Goal: Check status: Check status

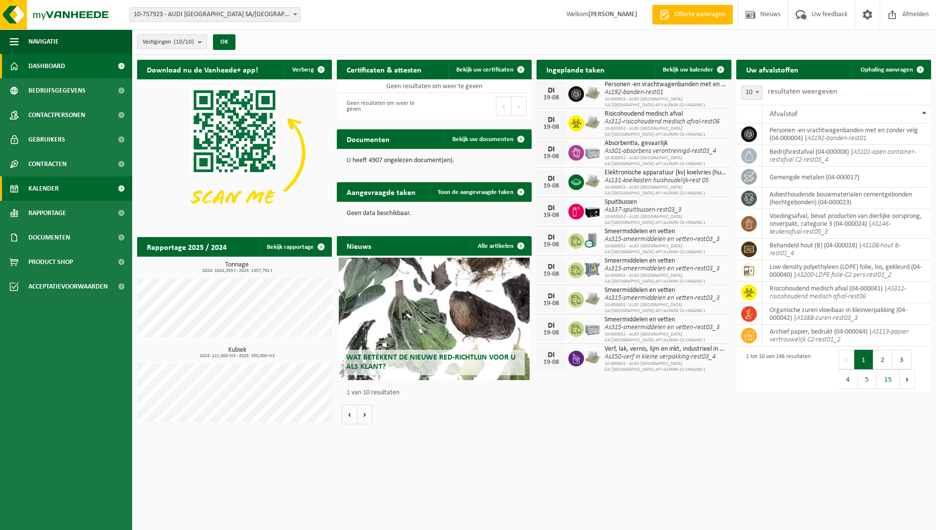
click at [56, 198] on span "Kalender" at bounding box center [43, 188] width 30 height 24
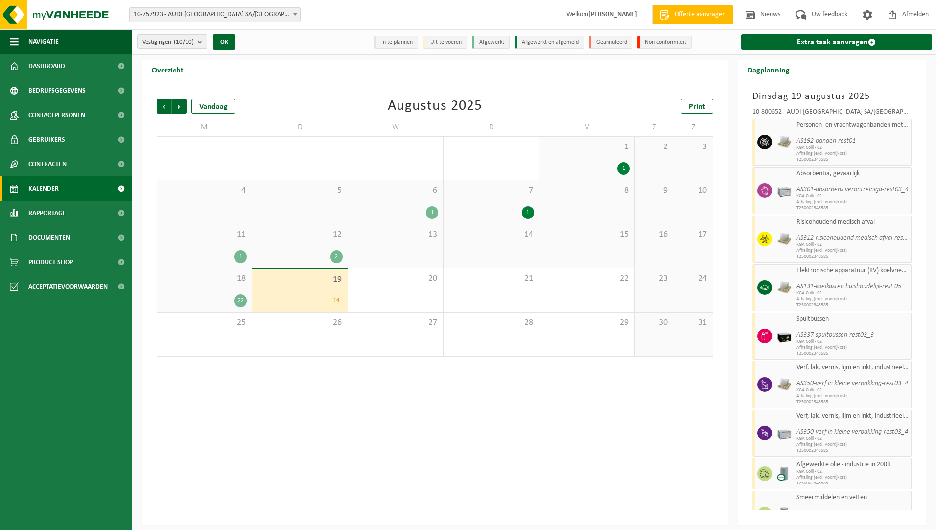
click at [213, 290] on div "18 22" at bounding box center [204, 290] width 95 height 44
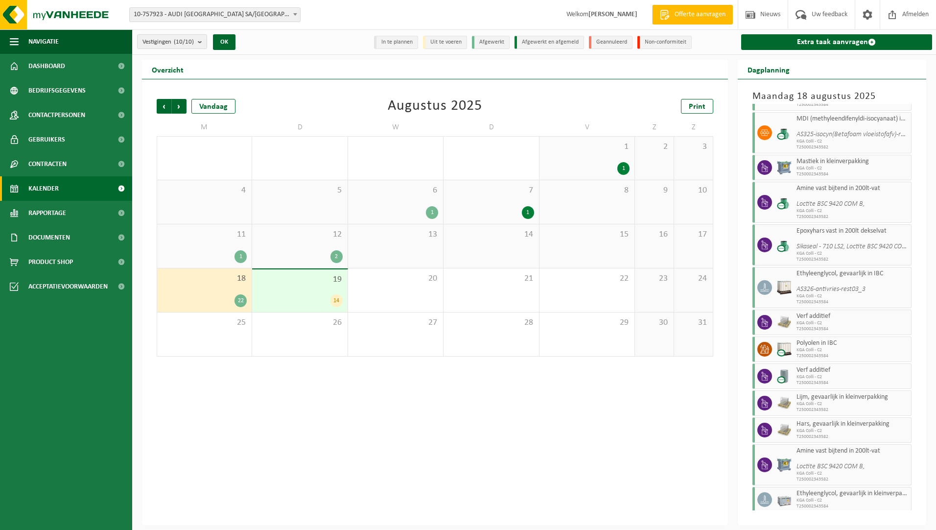
scroll to position [404, 0]
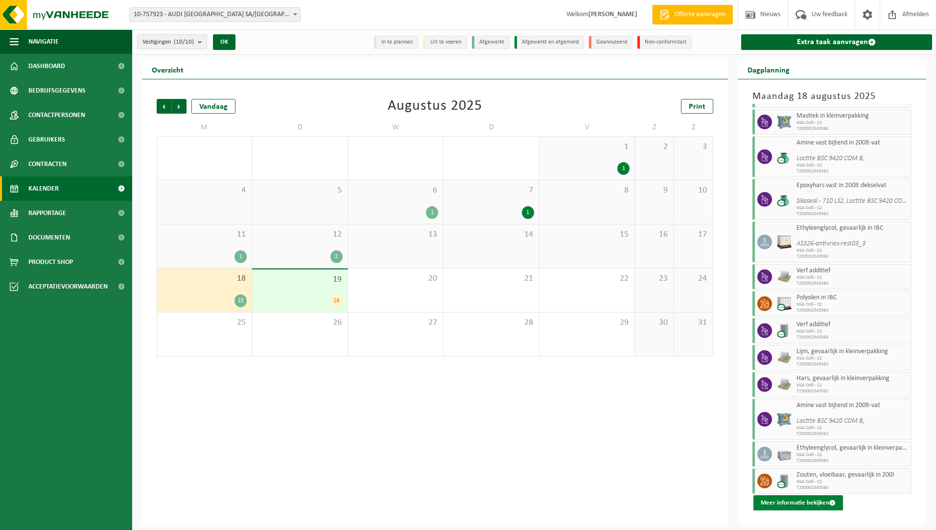
click at [824, 499] on button "Meer informatie bekijken" at bounding box center [799, 503] width 90 height 16
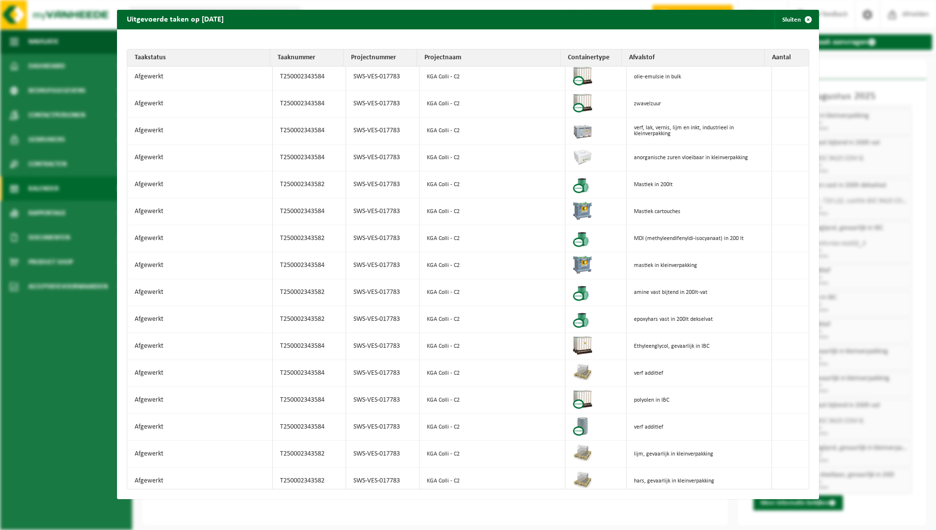
scroll to position [0, 0]
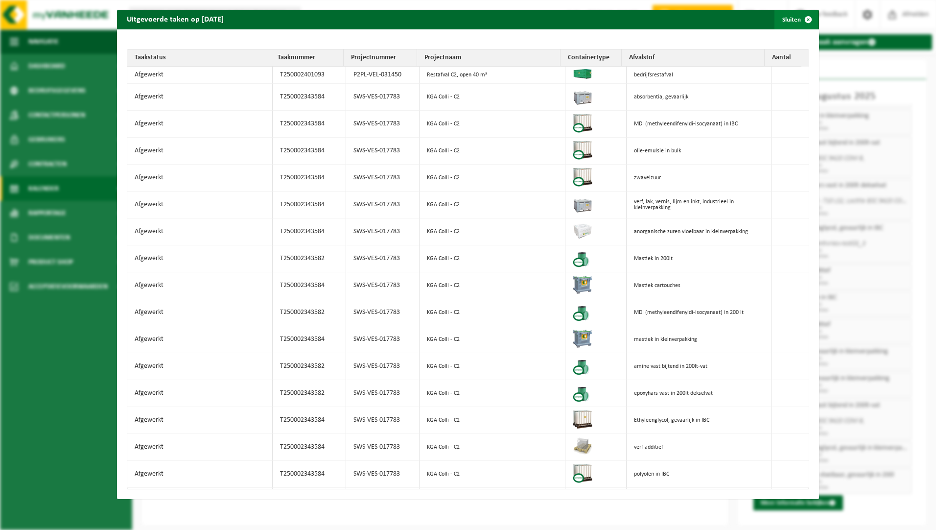
click at [804, 19] on span "button" at bounding box center [809, 20] width 20 height 20
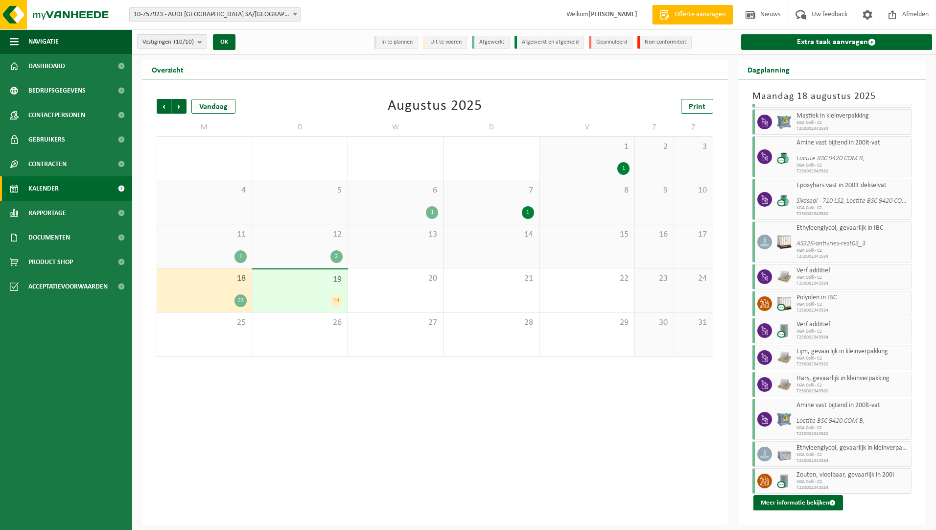
click at [300, 300] on div "14" at bounding box center [299, 300] width 85 height 13
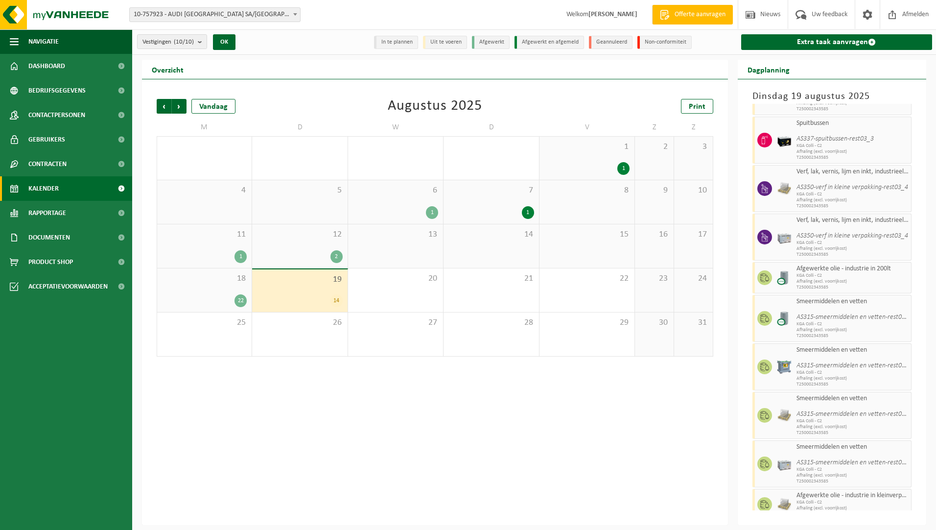
scroll to position [240, 0]
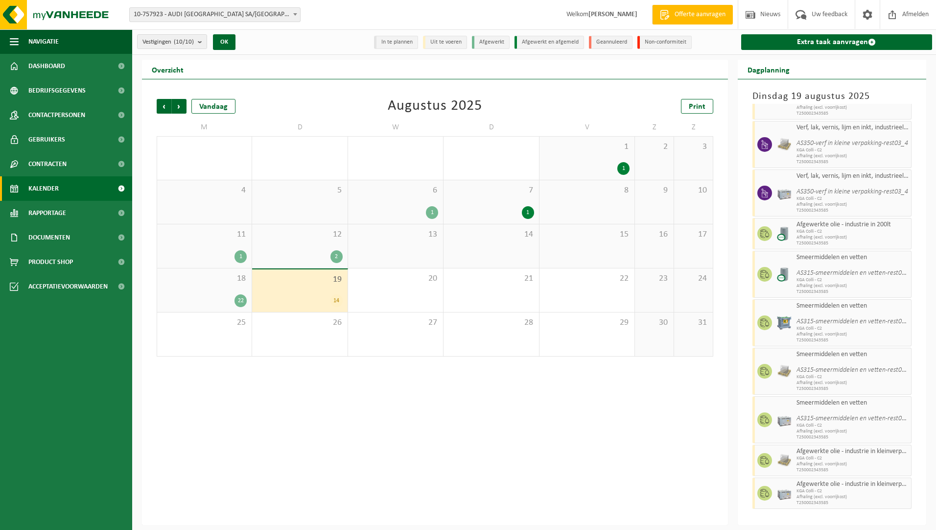
click at [330, 106] on div "Vorige Volgende Vandaag Augustus 2025 Print" at bounding box center [435, 106] width 557 height 15
